Goal: Task Accomplishment & Management: Manage account settings

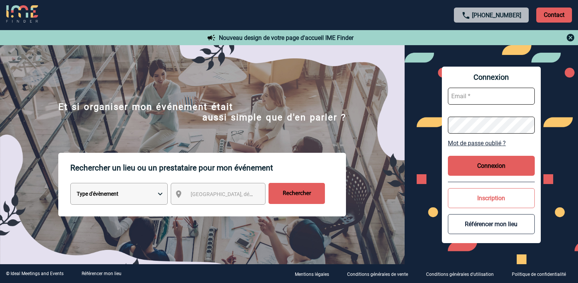
type input "[EMAIL_ADDRESS][DOMAIN_NAME]"
click at [470, 166] on button "Connexion" at bounding box center [491, 166] width 87 height 20
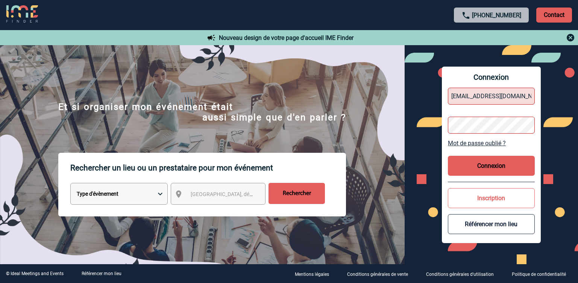
click at [470, 166] on button "Connexion" at bounding box center [491, 166] width 87 height 20
click at [501, 166] on button "Connexion" at bounding box center [491, 166] width 87 height 20
click at [492, 159] on button "Connexion" at bounding box center [491, 166] width 87 height 20
click at [522, 116] on form "[EMAIL_ADDRESS][DOMAIN_NAME]" at bounding box center [491, 111] width 87 height 58
click at [525, 106] on form "[EMAIL_ADDRESS][DOMAIN_NAME]" at bounding box center [491, 111] width 87 height 58
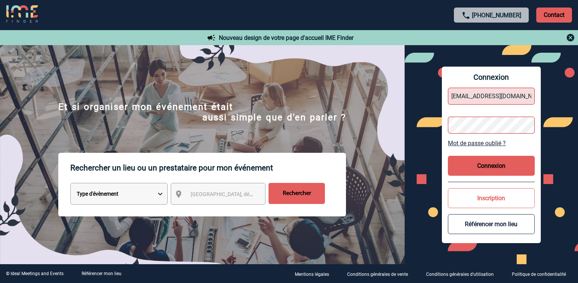
click at [490, 170] on button "Connexion" at bounding box center [491, 166] width 87 height 20
click at [495, 166] on button "Connexion" at bounding box center [491, 166] width 87 height 20
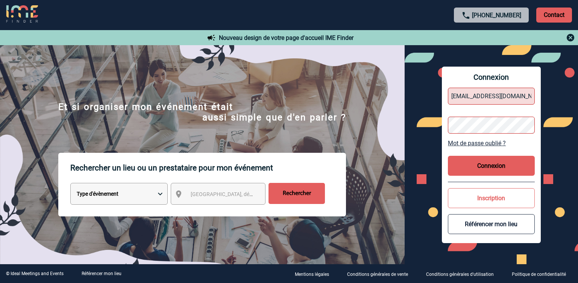
click at [495, 166] on body "[PHONE_NUMBER] Contact Contact Nouveau design de votre page d'accueil IME Finde…" at bounding box center [289, 141] width 578 height 283
click at [495, 166] on div at bounding box center [289, 141] width 578 height 283
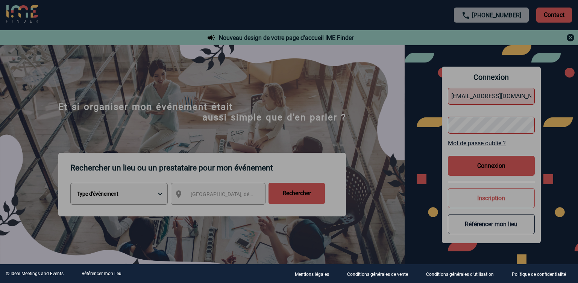
click at [495, 166] on div at bounding box center [289, 141] width 578 height 283
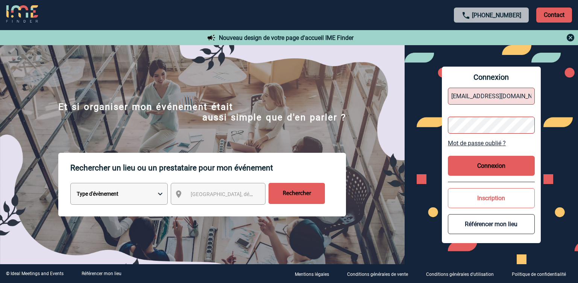
click at [495, 166] on button "Connexion" at bounding box center [491, 166] width 87 height 20
click at [571, 38] on img at bounding box center [570, 37] width 9 height 9
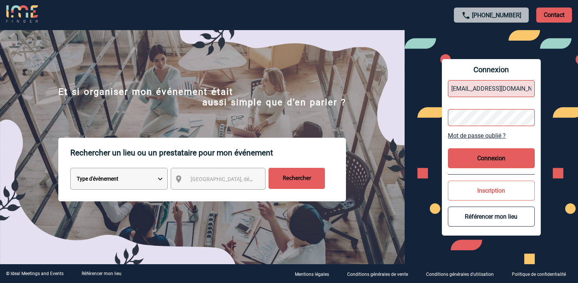
click at [481, 160] on button "Connexion" at bounding box center [491, 158] width 87 height 20
click at [501, 157] on button "Connexion" at bounding box center [491, 158] width 87 height 20
click at [491, 159] on button "Connexion" at bounding box center [491, 158] width 87 height 20
click at [488, 158] on button "Connexion" at bounding box center [491, 158] width 87 height 20
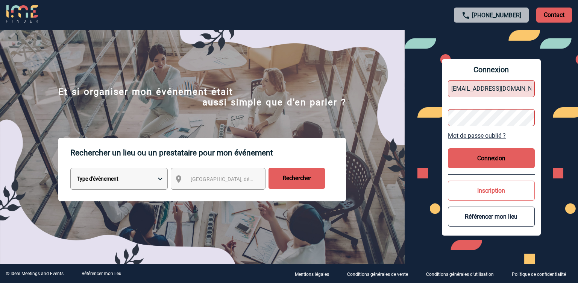
click at [488, 158] on button "Connexion" at bounding box center [491, 158] width 87 height 20
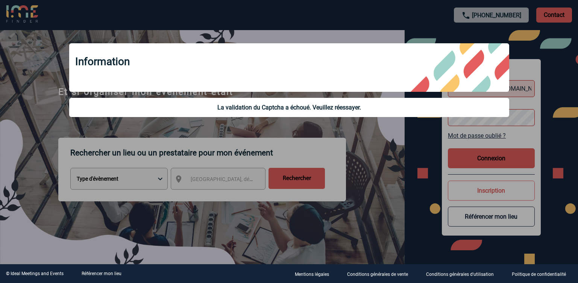
click at [317, 104] on div "La validation du Captcha a échoué. Veuillez réessayer." at bounding box center [289, 107] width 428 height 7
click at [236, 71] on div "Information" at bounding box center [289, 67] width 440 height 49
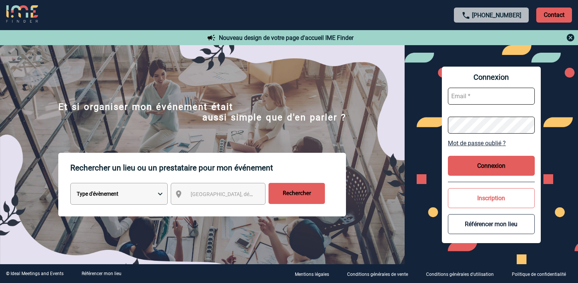
scroll to position [15, 0]
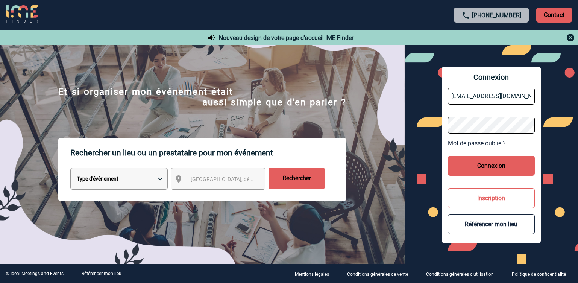
click at [496, 157] on button "Connexion" at bounding box center [491, 166] width 87 height 20
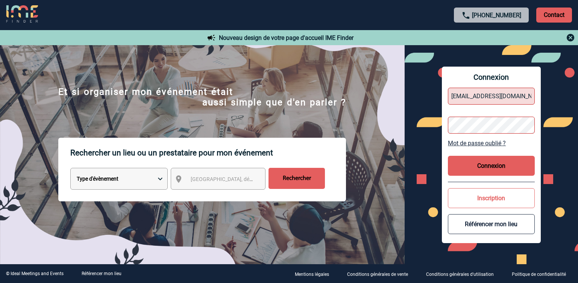
click at [483, 166] on button "Connexion" at bounding box center [491, 166] width 87 height 20
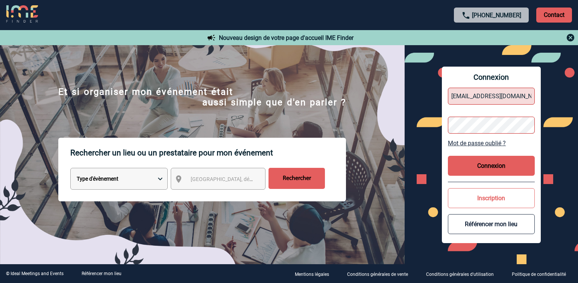
click at [314, 154] on div at bounding box center [157, 77] width 314 height 154
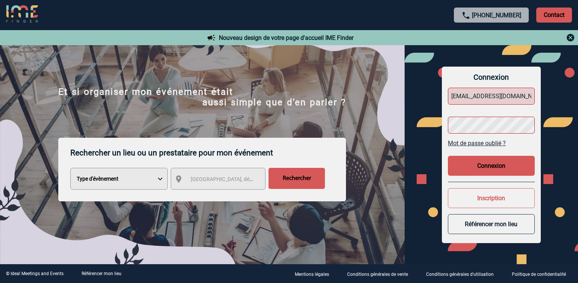
click at [483, 166] on div at bounding box center [289, 141] width 578 height 283
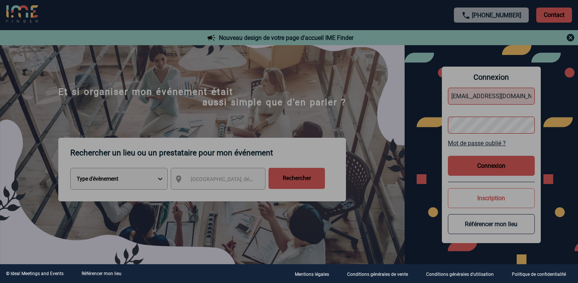
click at [483, 166] on div at bounding box center [289, 141] width 578 height 283
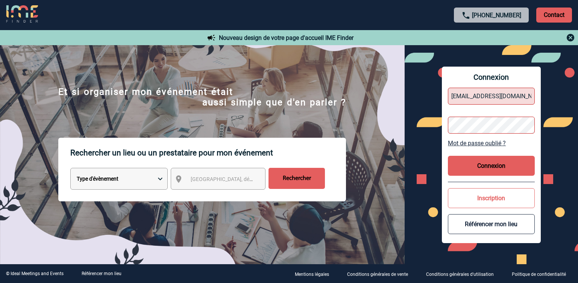
click at [483, 166] on button "Connexion" at bounding box center [491, 166] width 87 height 20
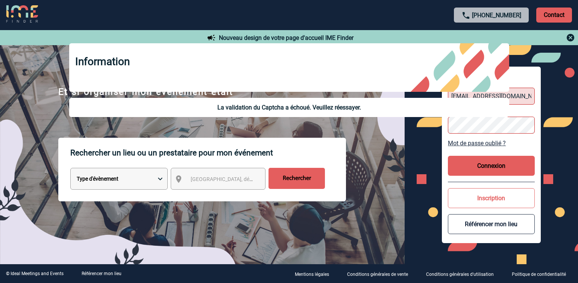
click at [483, 166] on button "Connexion" at bounding box center [491, 166] width 87 height 20
click at [292, 143] on div at bounding box center [146, 71] width 292 height 143
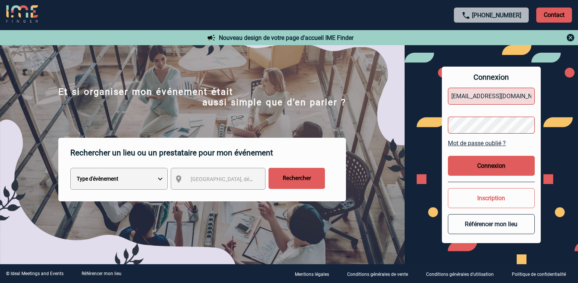
click at [483, 166] on div at bounding box center [289, 141] width 578 height 283
click at [474, 99] on input "clementine.pons@sofitel.com" at bounding box center [491, 96] width 87 height 17
type input "[EMAIL_ADDRESS][DOMAIN_NAME]"
click at [450, 159] on button "Connexion" at bounding box center [491, 166] width 87 height 20
click at [471, 171] on button "Connexion" at bounding box center [491, 166] width 87 height 20
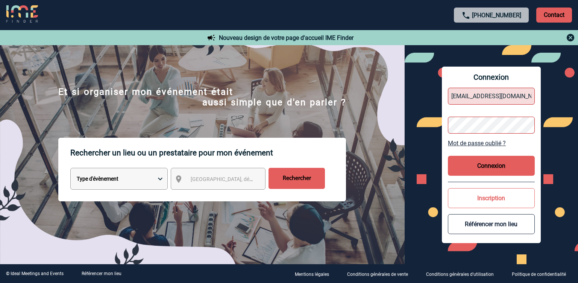
click at [471, 171] on button "Connexion" at bounding box center [491, 166] width 87 height 20
click at [489, 171] on button "Connexion" at bounding box center [491, 166] width 87 height 20
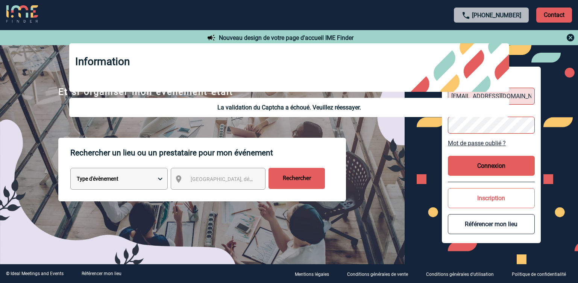
click at [489, 171] on button "Connexion" at bounding box center [491, 166] width 87 height 20
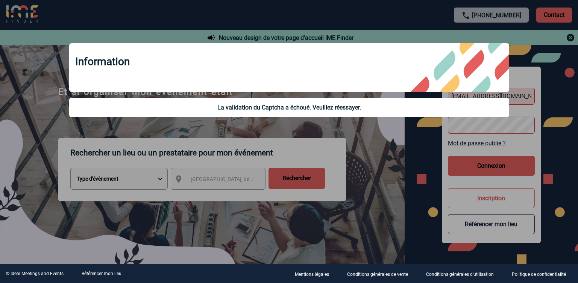
click at [315, 108] on div "La validation du Captcha a échoué. Veuillez réessayer." at bounding box center [289, 107] width 428 height 7
click at [364, 87] on div "Information" at bounding box center [289, 67] width 440 height 49
click at [350, 78] on div "Information" at bounding box center [289, 67] width 440 height 49
click at [556, 61] on div at bounding box center [289, 141] width 578 height 283
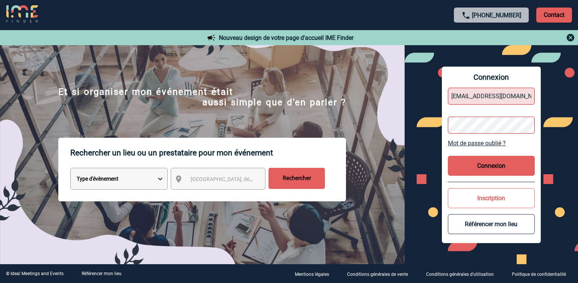
click at [480, 166] on button "Connexion" at bounding box center [491, 166] width 87 height 20
click at [482, 165] on button "Connexion" at bounding box center [491, 166] width 87 height 20
drag, startPoint x: 482, startPoint y: 165, endPoint x: 461, endPoint y: 164, distance: 21.1
click at [461, 164] on button "Connexion" at bounding box center [491, 166] width 87 height 20
click at [495, 168] on button "Connexion" at bounding box center [491, 166] width 87 height 20
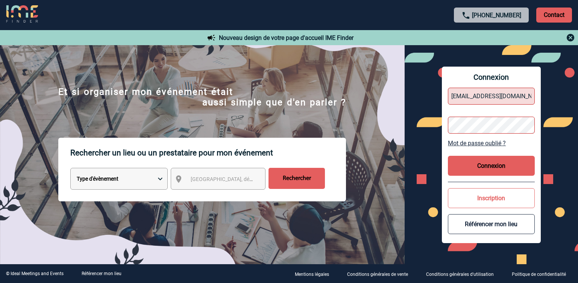
drag, startPoint x: 495, startPoint y: 168, endPoint x: 445, endPoint y: 164, distance: 50.6
click at [445, 164] on div "Connexion h2789-sb@sofitel.com Mot de passe oublié ? Connexion Inscription Réfé…" at bounding box center [491, 155] width 99 height 176
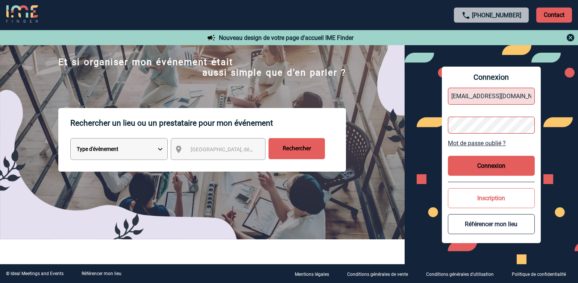
scroll to position [0, 0]
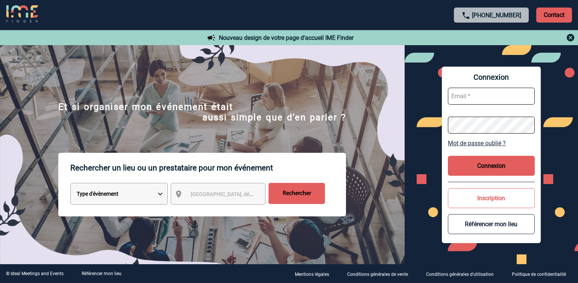
type input "[EMAIL_ADDRESS][DOMAIN_NAME]"
click at [489, 168] on button "Connexion" at bounding box center [491, 166] width 87 height 20
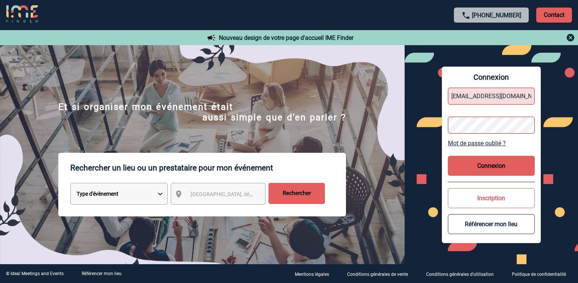
click at [491, 167] on button "Connexion" at bounding box center [491, 166] width 87 height 20
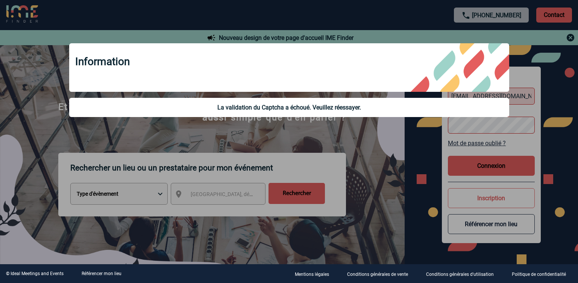
click at [560, 162] on div at bounding box center [289, 141] width 578 height 283
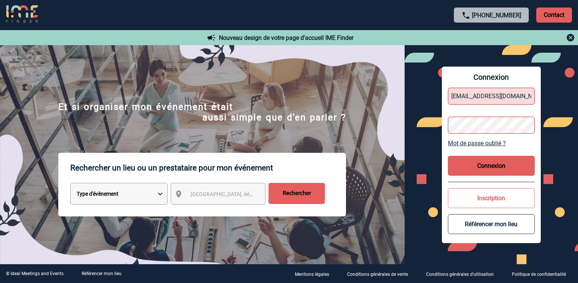
click at [487, 143] on link "Mot de passe oublié ?" at bounding box center [491, 143] width 87 height 7
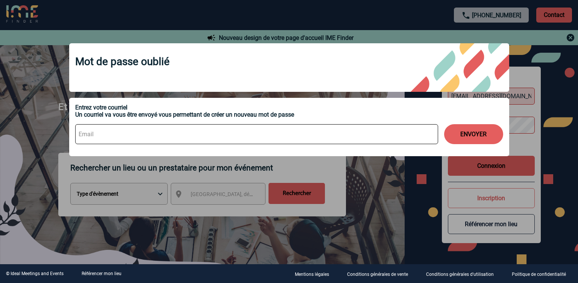
click at [181, 136] on input at bounding box center [256, 134] width 363 height 20
click at [550, 55] on div at bounding box center [289, 141] width 578 height 283
